Goal: Information Seeking & Learning: Learn about a topic

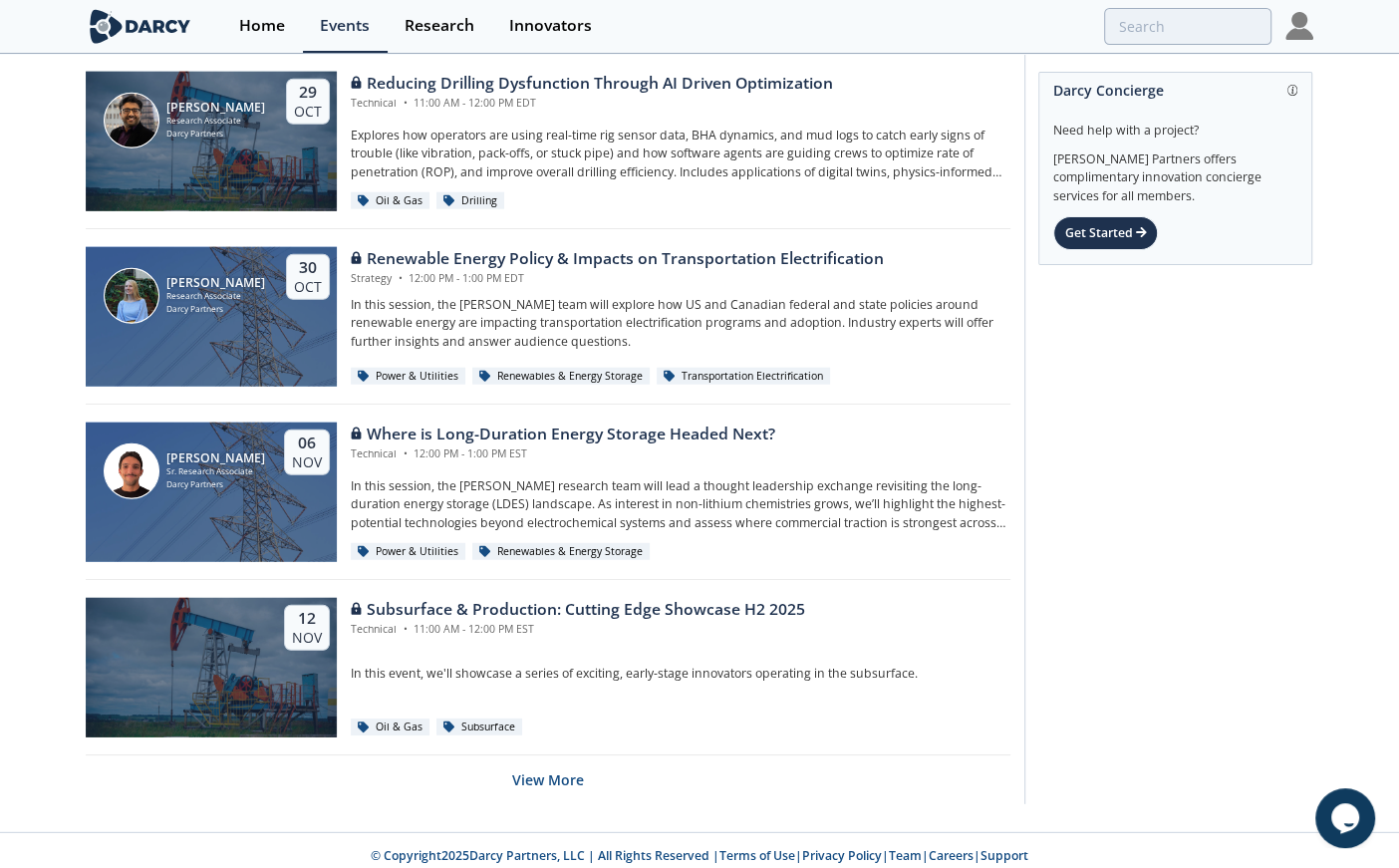
scroll to position [1637, 0]
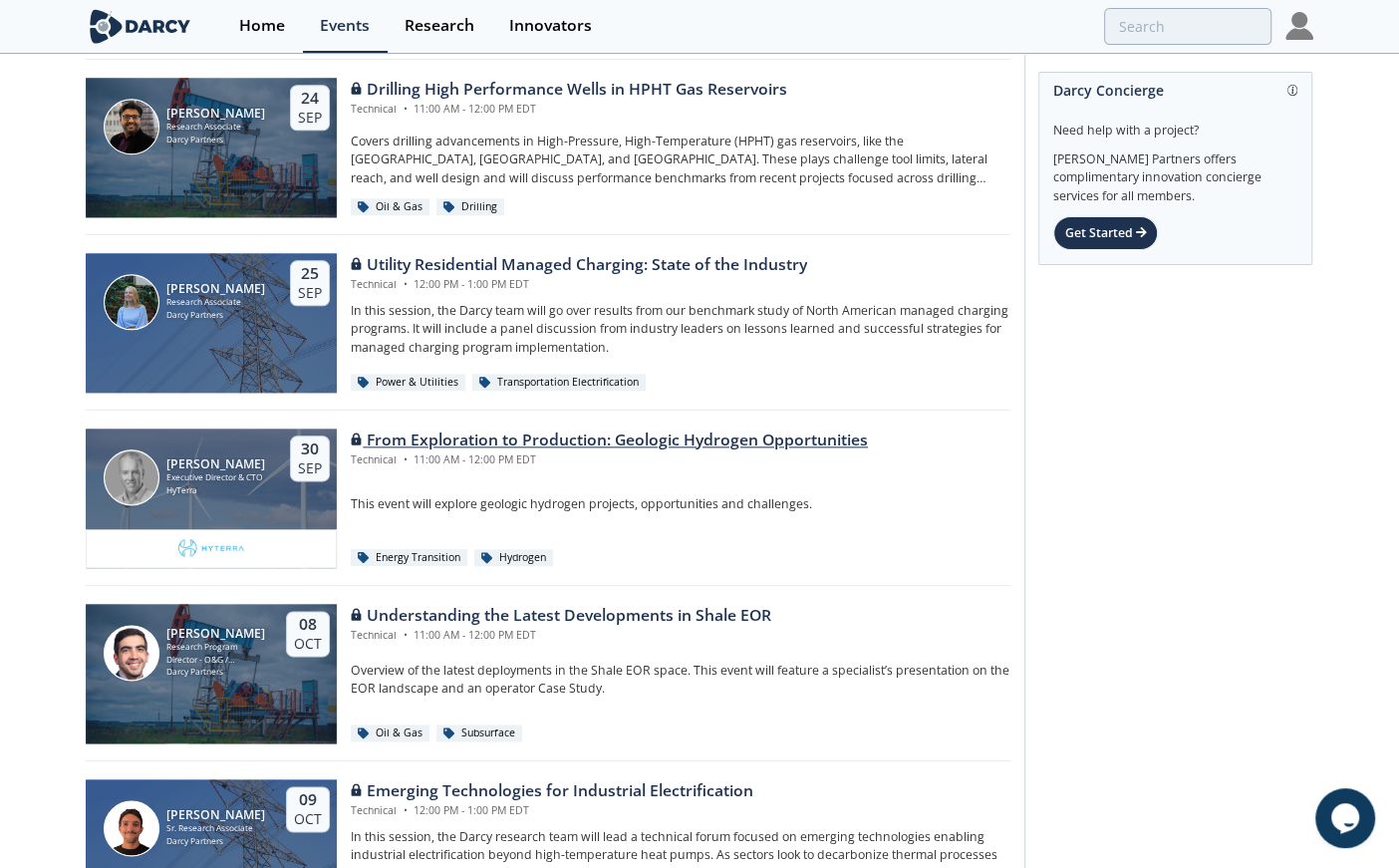
click at [579, 444] on div "From Exploration to Production: Geologic Hydrogen Opportunities" at bounding box center [610, 441] width 517 height 24
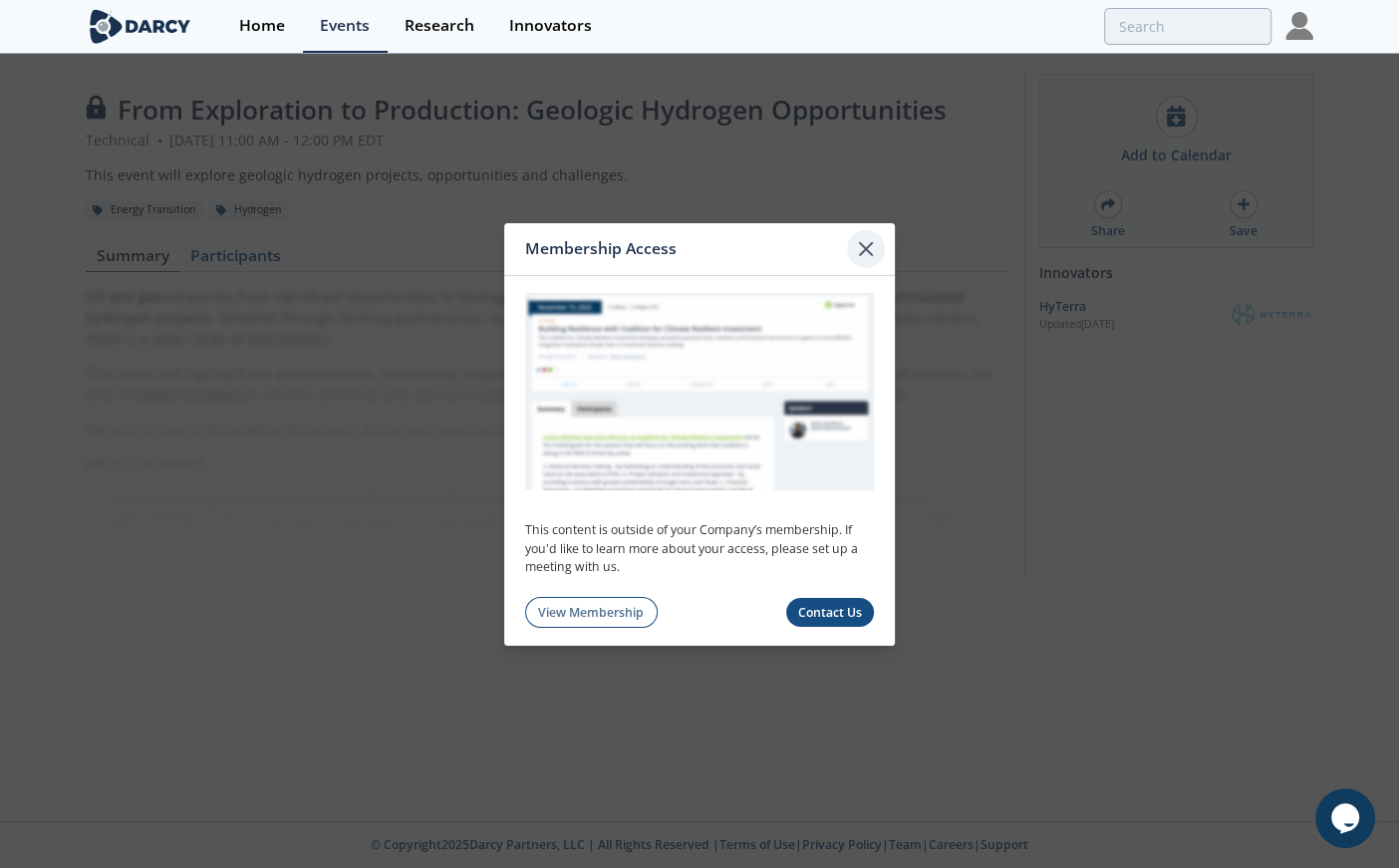
click at [867, 241] on icon at bounding box center [866, 248] width 24 height 24
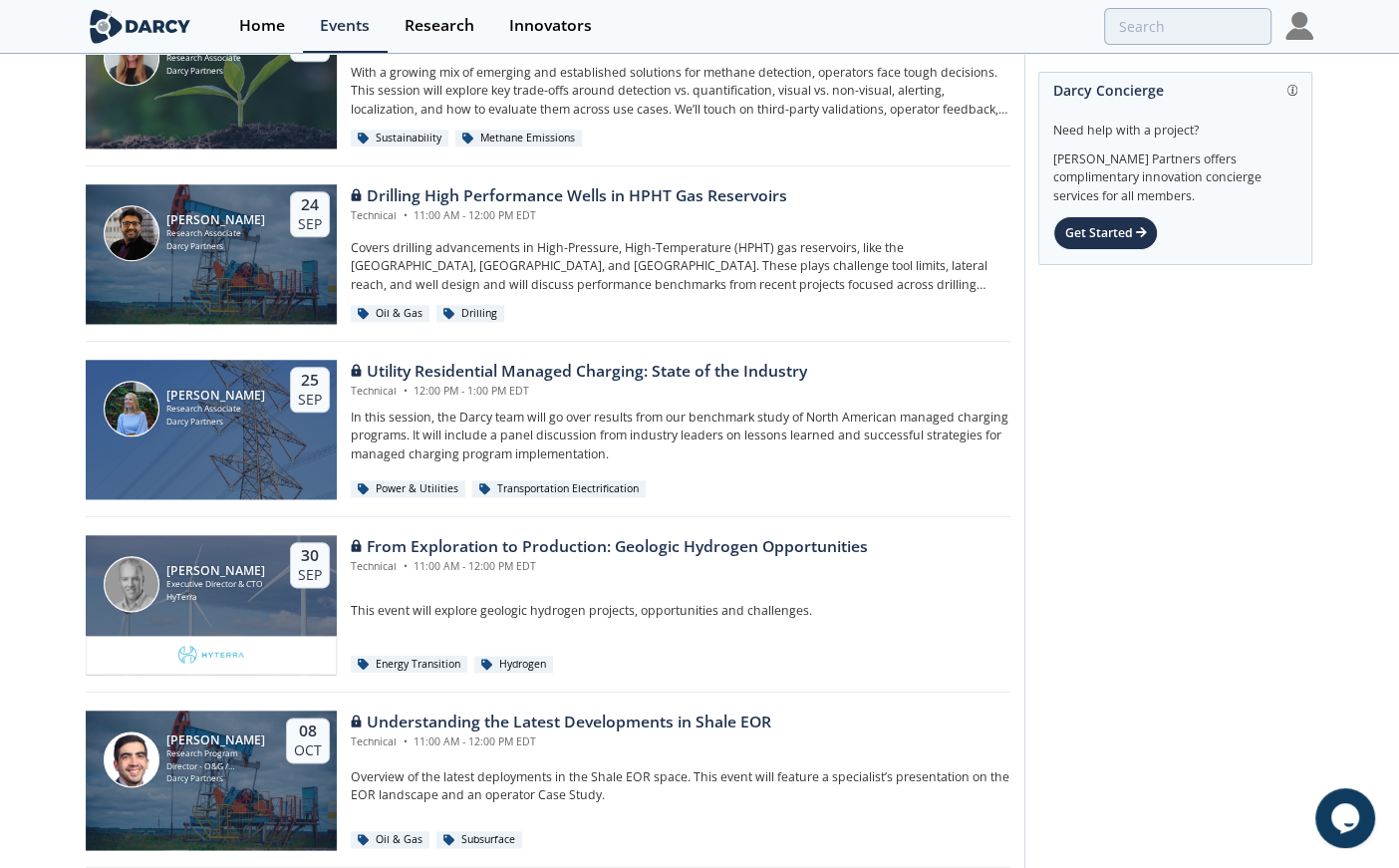
scroll to position [1532, 0]
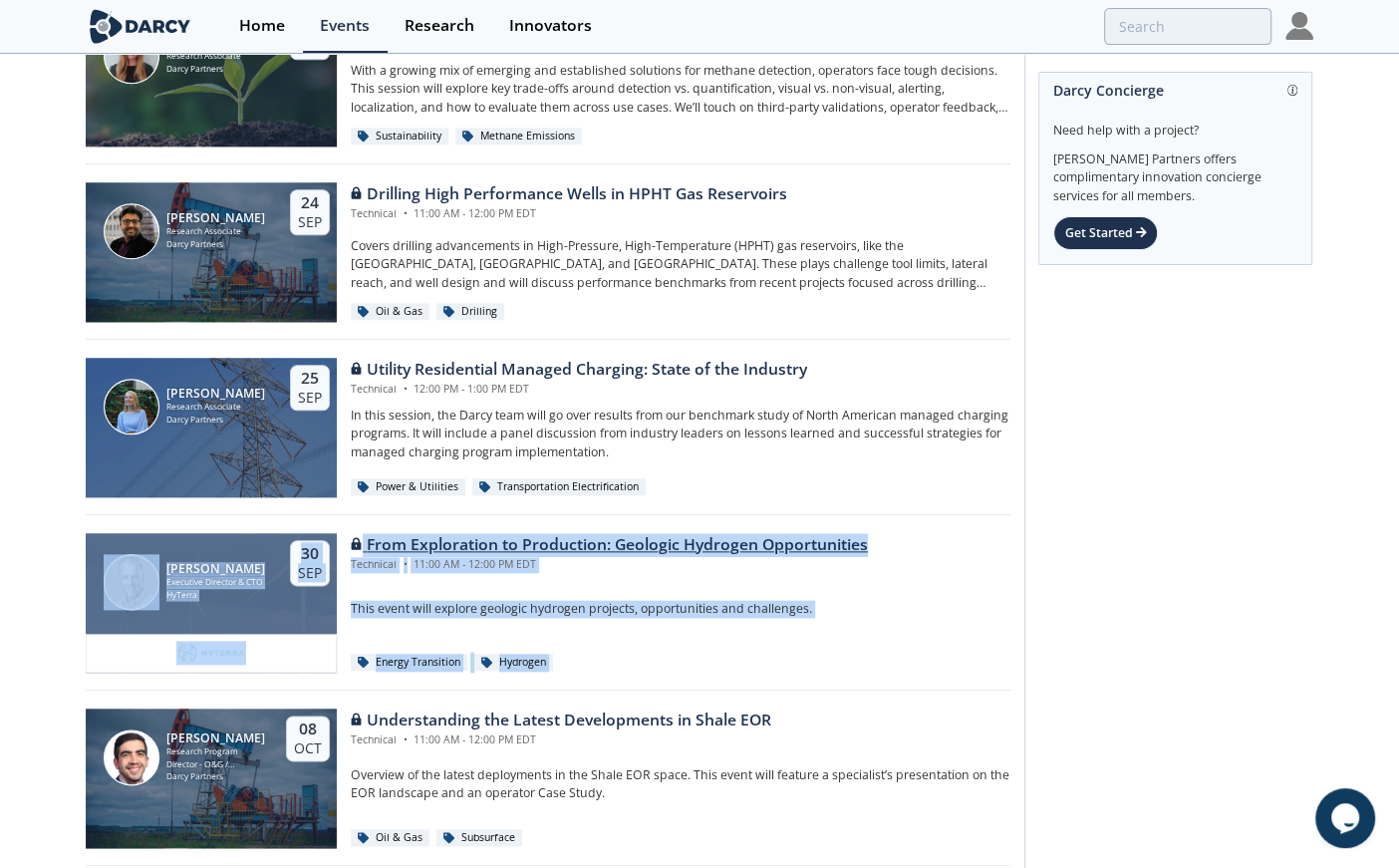
click at [704, 534] on div "From Exploration to Production: Geologic Hydrogen Opportunities" at bounding box center [610, 545] width 517 height 24
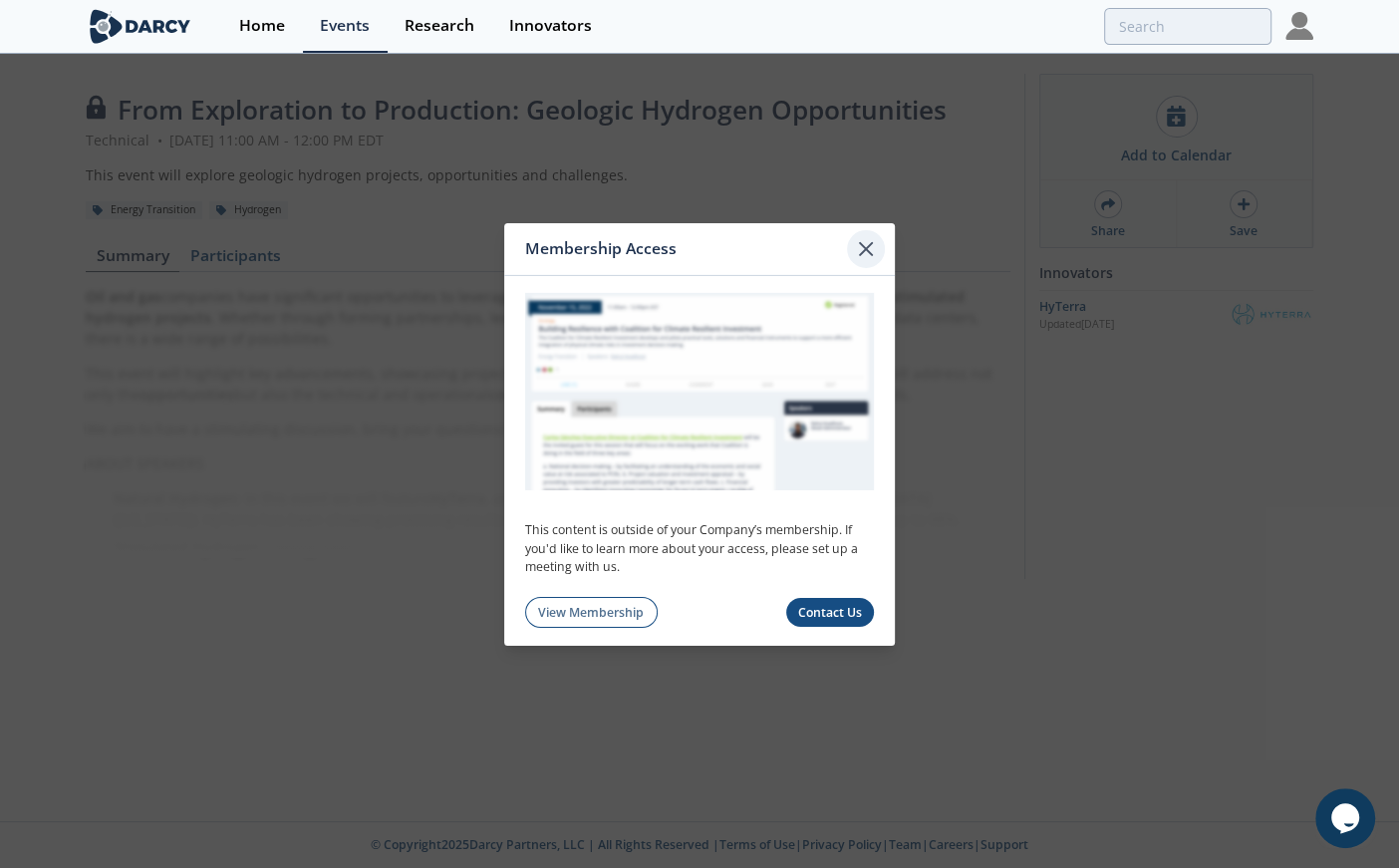
click at [861, 238] on icon at bounding box center [866, 248] width 24 height 24
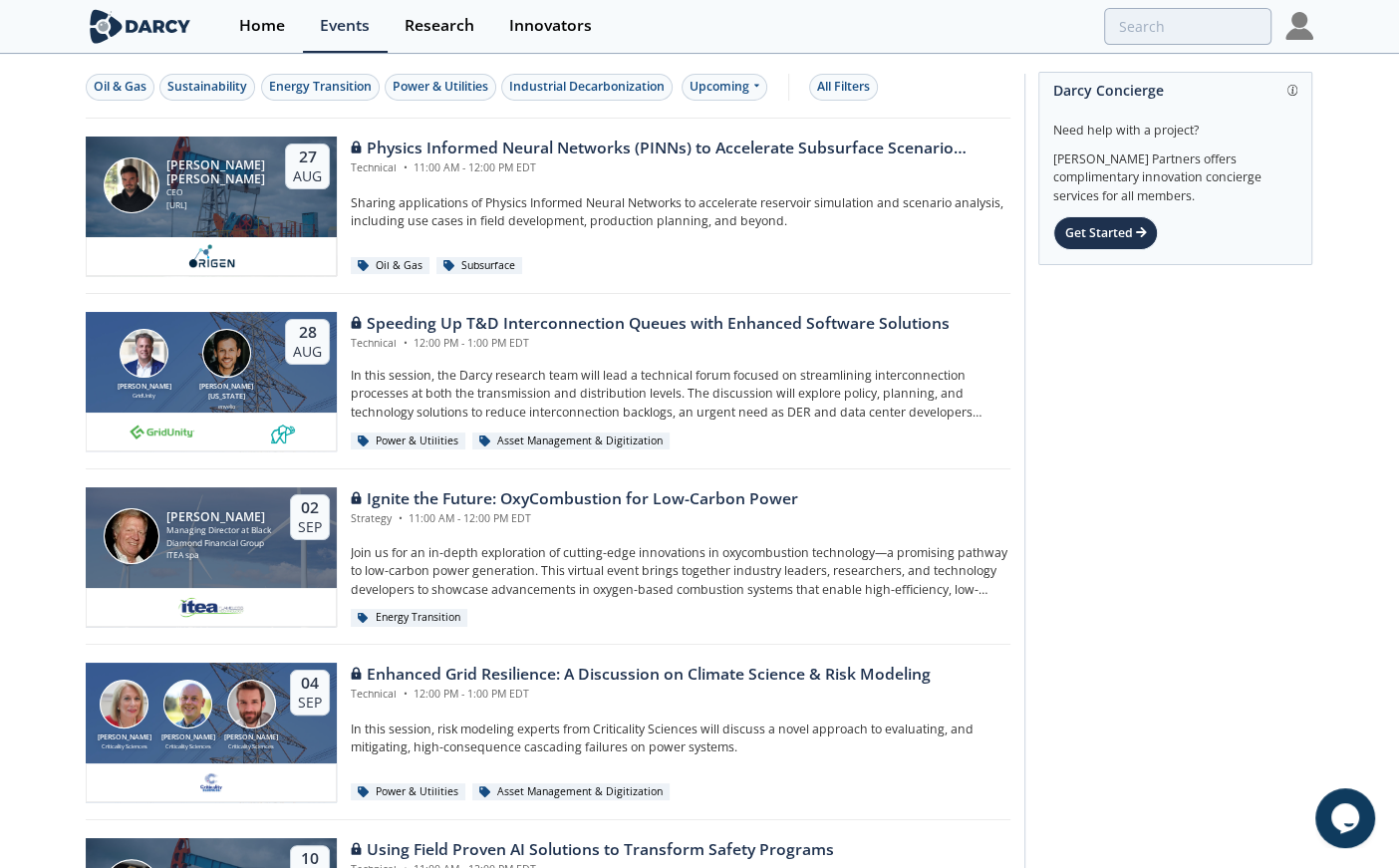
scroll to position [1637, 0]
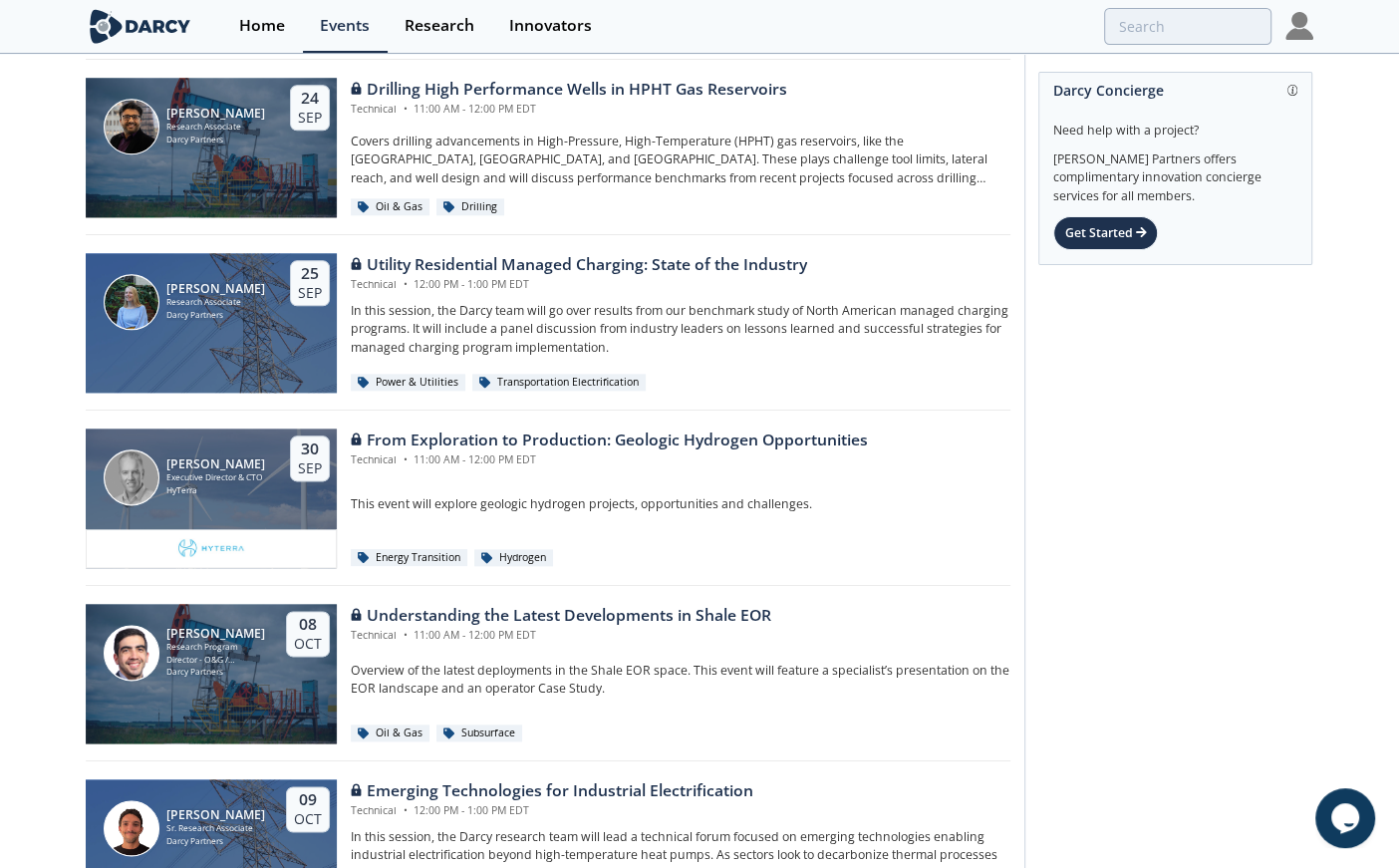
click at [1303, 26] on img at bounding box center [1300, 26] width 28 height 28
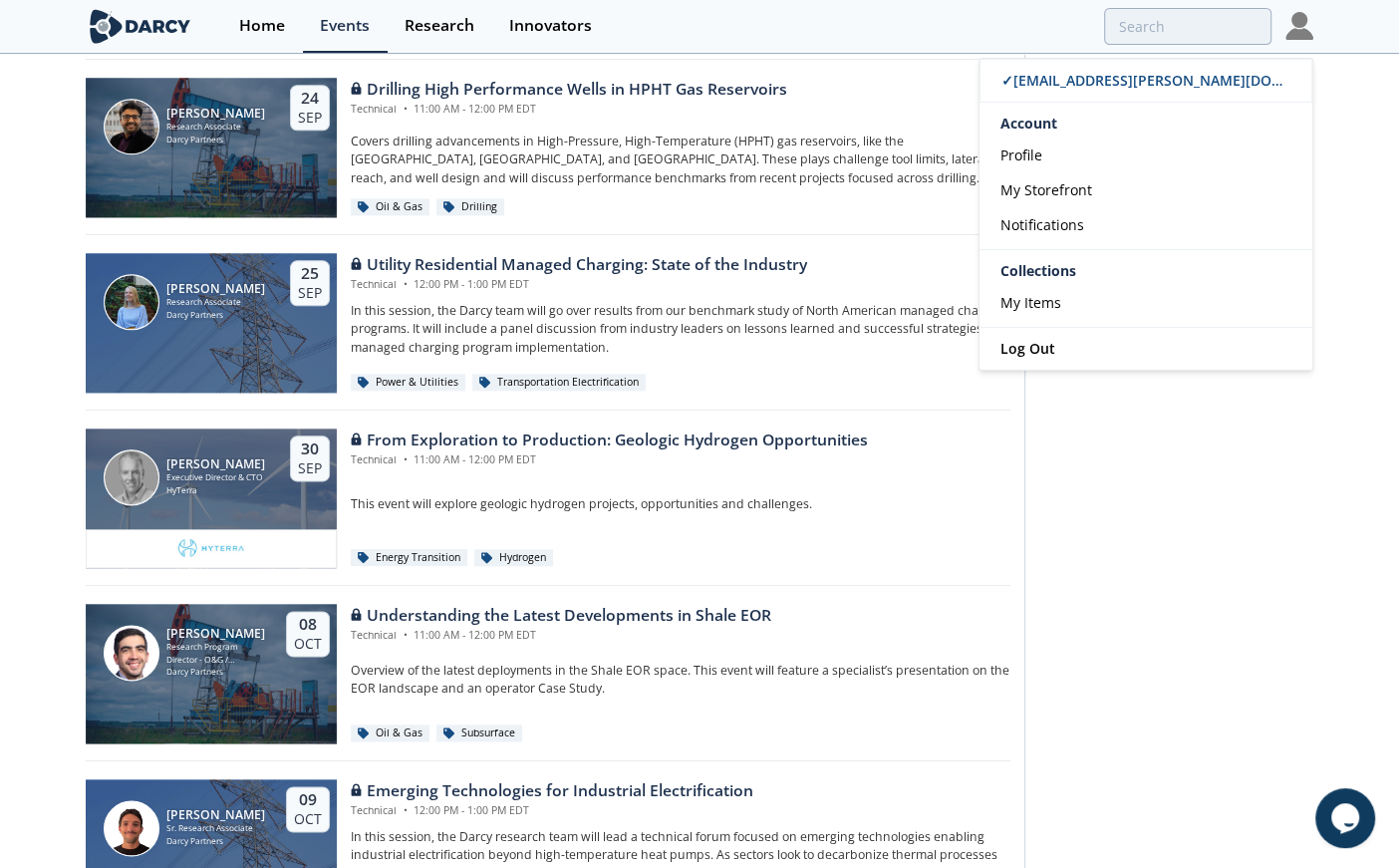
click at [1174, 380] on div "[PERSON_NAME] Concierge A member only service that connects our members directl…" at bounding box center [1169, 676] width 289 height 4480
